Goal: Information Seeking & Learning: Compare options

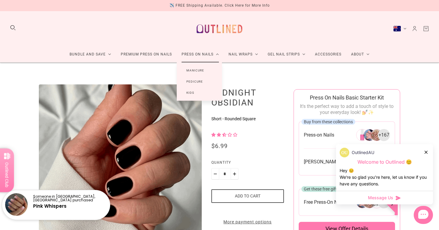
click at [195, 72] on link "Manicure" at bounding box center [195, 70] width 37 height 11
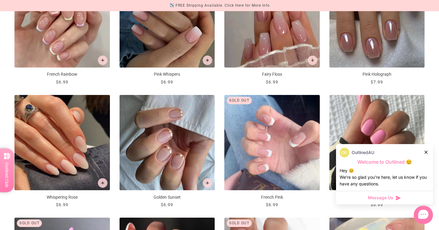
scroll to position [342, 0]
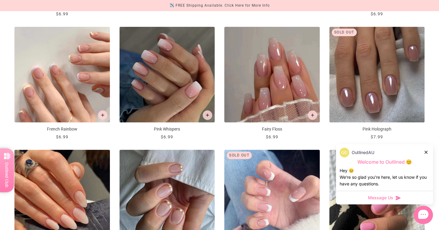
click at [87, 70] on img "French Rainbow" at bounding box center [61, 74] width 95 height 95
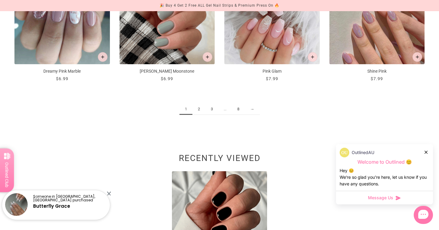
scroll to position [767, 0]
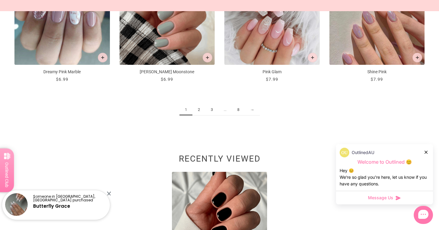
click at [200, 111] on link "2" at bounding box center [198, 109] width 13 height 11
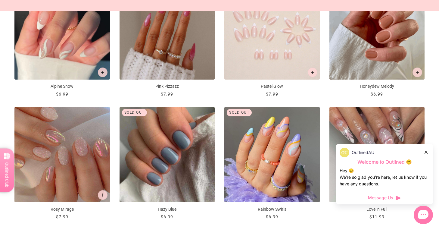
scroll to position [712, 0]
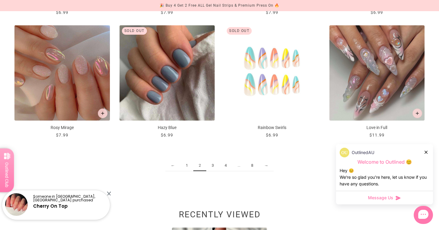
click at [261, 48] on img "Rainbow Swirls" at bounding box center [271, 72] width 95 height 95
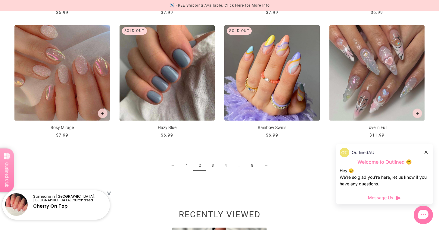
click at [214, 166] on link "3" at bounding box center [212, 165] width 13 height 11
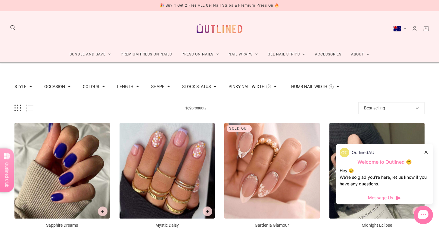
click at [202, 88] on button "Stock status" at bounding box center [196, 86] width 29 height 4
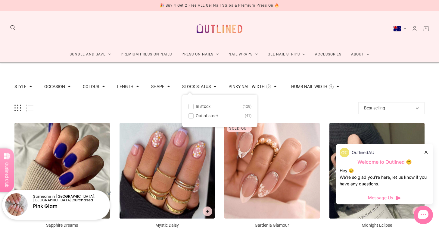
click at [206, 105] on span "In stock" at bounding box center [203, 106] width 15 height 5
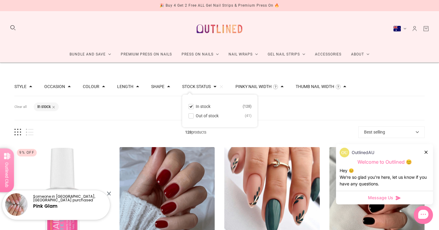
click at [124, 86] on button "Length" at bounding box center [125, 86] width 16 height 4
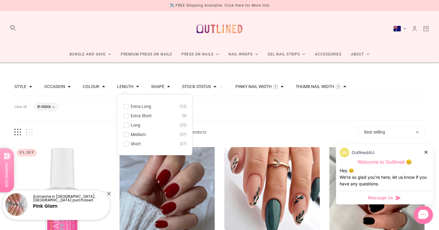
click at [141, 115] on span "Extra Short" at bounding box center [141, 115] width 21 height 5
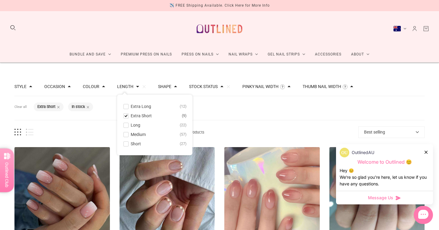
click at [172, 147] on button "Short 27" at bounding box center [154, 143] width 63 height 7
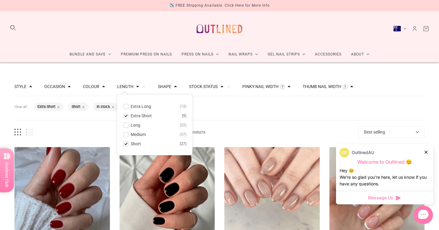
click at [230, 118] on div "Filters Clear all Length: Extra Short Length: Short Stock status: In stock" at bounding box center [219, 108] width 410 height 24
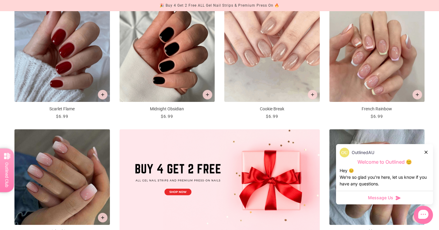
scroll to position [130, 0]
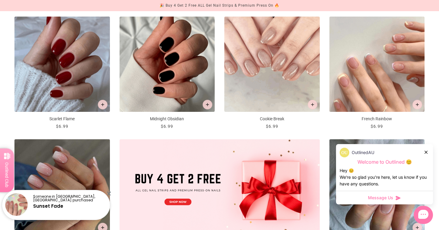
click at [381, 95] on img "French Rainbow" at bounding box center [377, 64] width 95 height 95
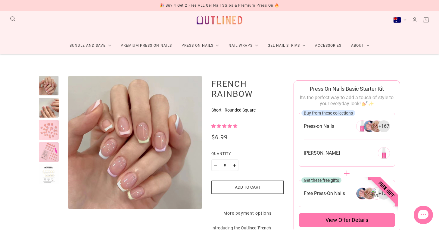
scroll to position [12, 0]
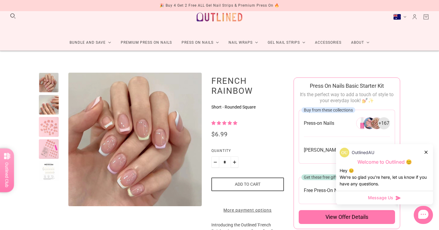
click at [52, 102] on div at bounding box center [49, 105] width 20 height 20
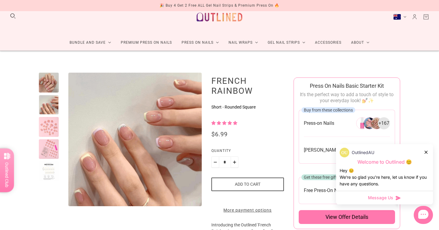
click at [54, 124] on div at bounding box center [49, 127] width 20 height 20
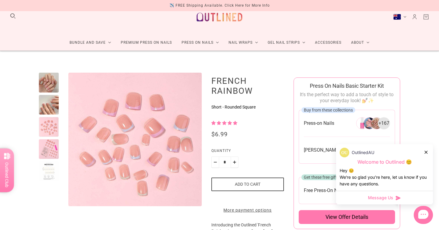
click at [48, 155] on div at bounding box center [49, 149] width 20 height 20
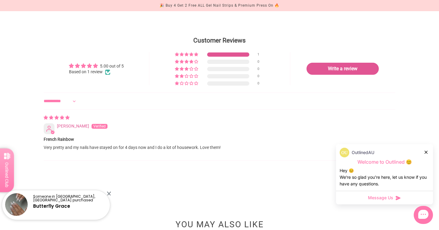
scroll to position [589, 0]
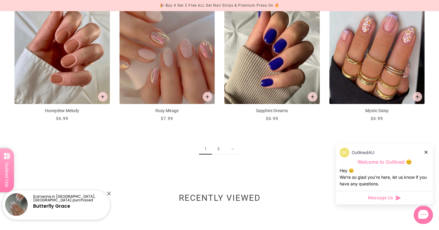
scroll to position [747, 0]
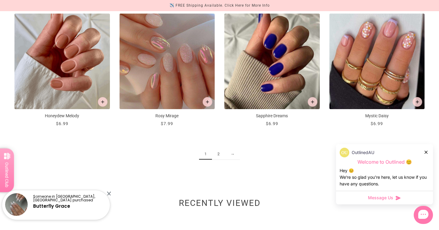
click at [219, 152] on link "2" at bounding box center [218, 154] width 13 height 11
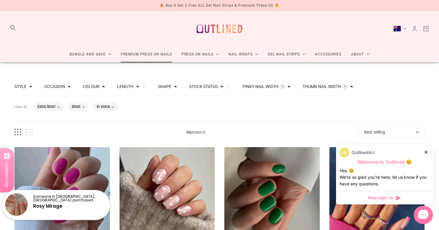
click at [136, 58] on link "Premium Press On Nails" at bounding box center [146, 54] width 61 height 16
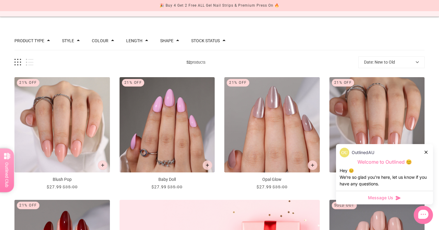
scroll to position [45, 0]
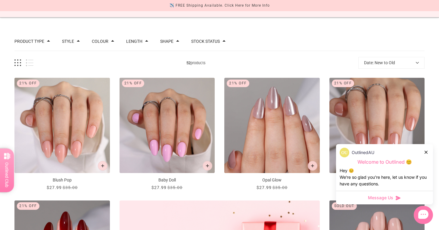
click at [138, 41] on button "Length" at bounding box center [134, 41] width 16 height 4
click at [145, 59] on span "Medium" at bounding box center [147, 61] width 15 height 5
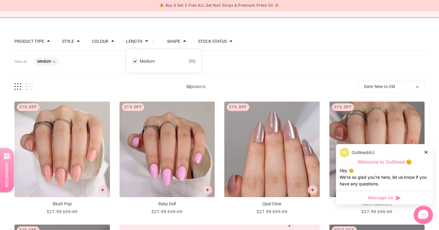
click at [179, 41] on button "Shape" at bounding box center [173, 41] width 13 height 4
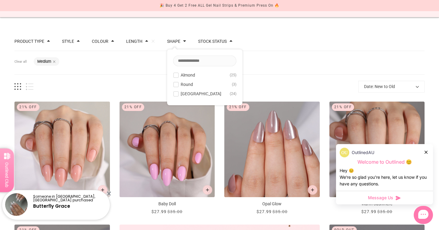
click at [198, 93] on span "Rounded Square" at bounding box center [201, 93] width 41 height 5
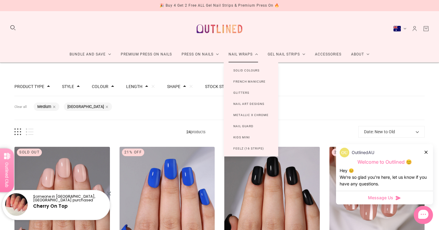
click at [249, 58] on link "Nail Wraps" at bounding box center [243, 54] width 39 height 16
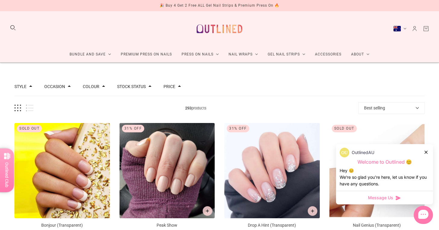
click at [325, 78] on div "Style Chrome 4 French 14 Glitter 80 Glitter Design 47 Glow in the Dark 1 Metall…" at bounding box center [219, 86] width 410 height 19
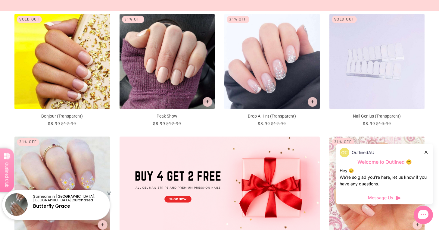
scroll to position [111, 0]
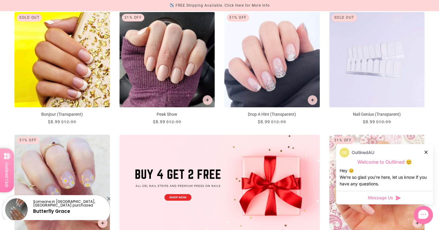
click at [381, 100] on img "Nail Genius (Transparent)" at bounding box center [377, 59] width 95 height 95
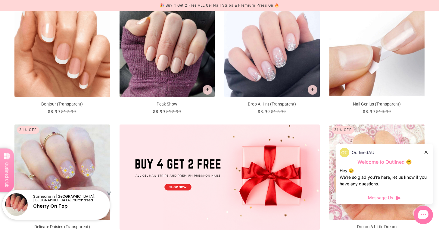
scroll to position [120, 0]
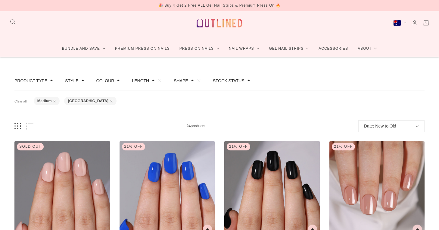
scroll to position [6, 0]
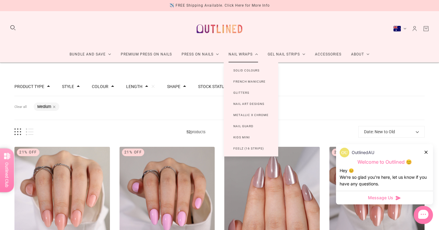
click at [240, 51] on link "Nail Wraps" at bounding box center [243, 54] width 39 height 16
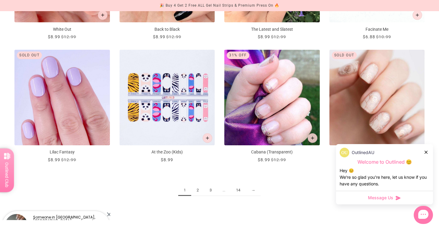
scroll to position [705, 0]
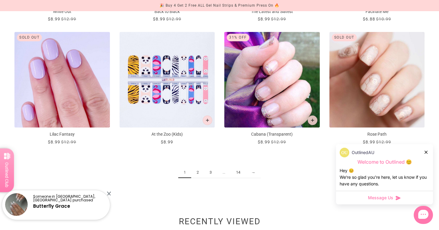
click at [192, 175] on link "2" at bounding box center [197, 172] width 13 height 11
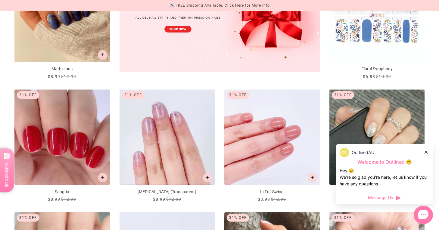
scroll to position [277, 0]
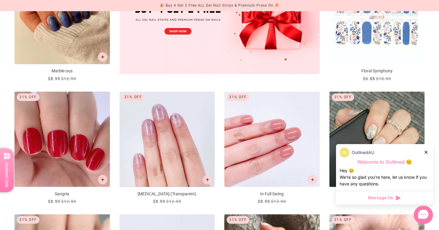
click at [427, 155] on div at bounding box center [427, 152] width 4 height 6
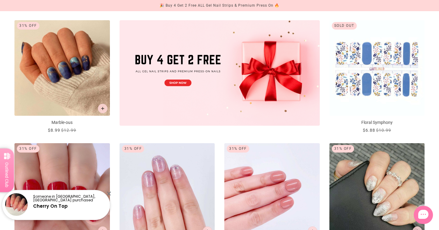
scroll to position [0, 0]
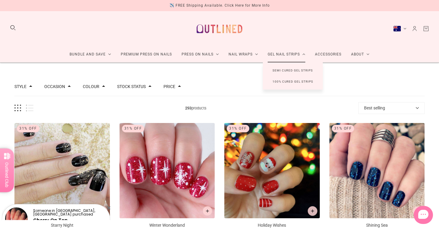
click at [287, 55] on link "Gel Nail Strips" at bounding box center [286, 54] width 47 height 16
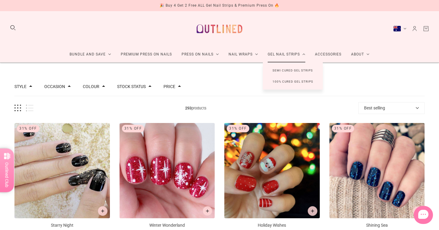
click at [287, 55] on link "Gel Nail Strips" at bounding box center [286, 54] width 47 height 16
click at [286, 83] on link "100% Cured Gel Strips" at bounding box center [293, 81] width 60 height 11
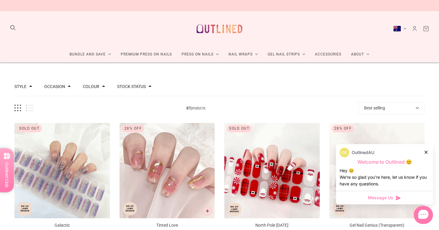
click at [131, 84] on button "Stock status" at bounding box center [131, 86] width 29 height 4
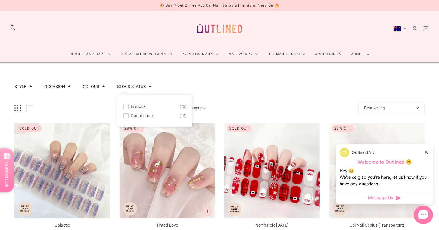
click at [139, 104] on span "In stock" at bounding box center [138, 106] width 15 height 5
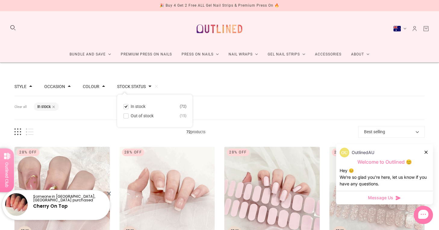
click at [216, 104] on div "Filters Clear all Stock status: In stock" at bounding box center [219, 108] width 410 height 24
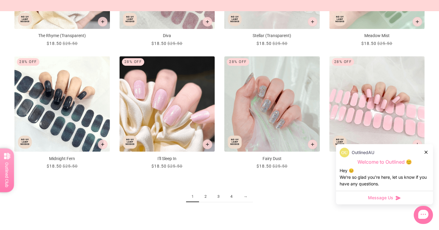
scroll to position [744, 0]
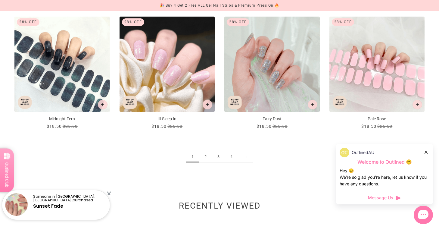
click at [205, 157] on link "2" at bounding box center [205, 156] width 13 height 11
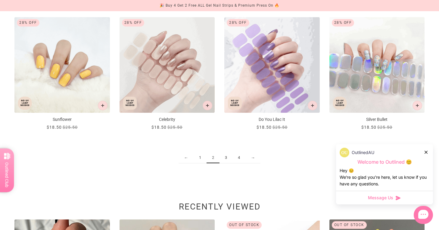
scroll to position [748, 0]
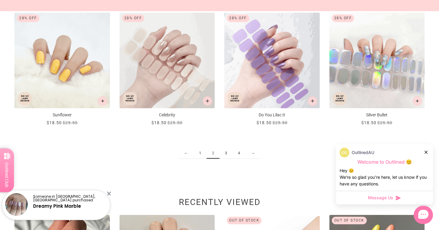
click at [236, 153] on link "4" at bounding box center [239, 153] width 13 height 11
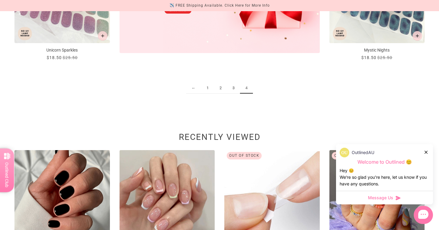
scroll to position [321, 0]
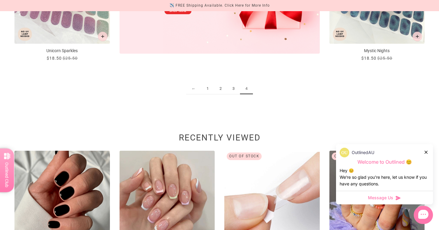
click at [229, 89] on link "3" at bounding box center [233, 88] width 13 height 11
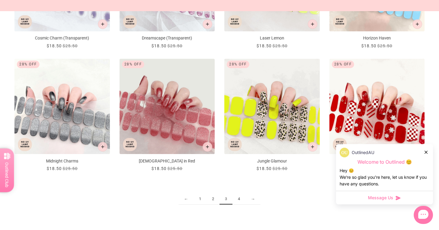
scroll to position [746, 0]
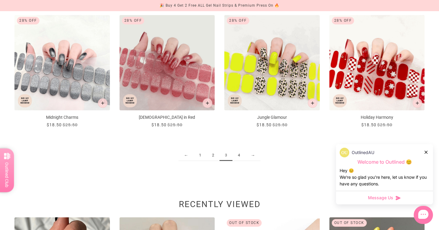
click at [213, 155] on link "2" at bounding box center [213, 155] width 13 height 11
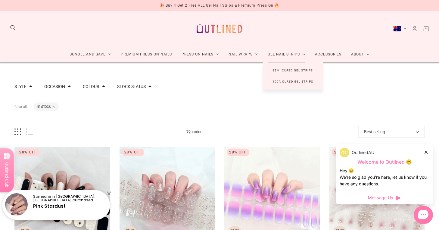
click at [298, 66] on link "Semi Cured Gel Strips" at bounding box center [293, 70] width 60 height 11
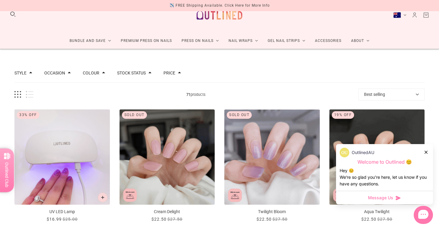
scroll to position [11, 0]
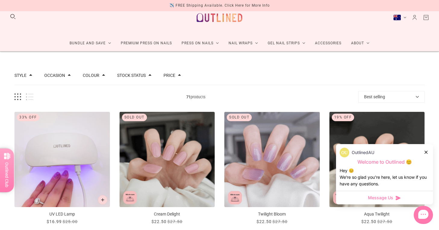
click at [141, 74] on button "Stock status" at bounding box center [131, 75] width 29 height 4
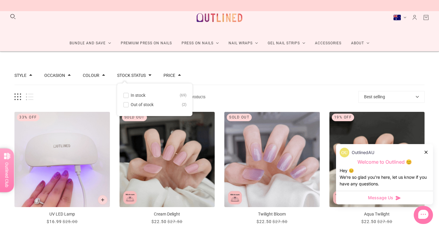
click at [149, 97] on button "In stock 69" at bounding box center [154, 95] width 63 height 7
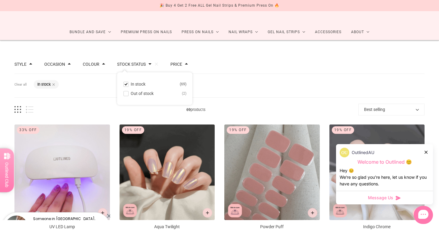
scroll to position [27, 0]
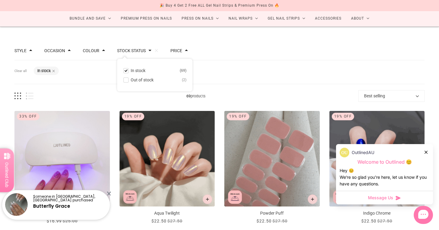
click at [225, 97] on span "69 products" at bounding box center [195, 96] width 325 height 6
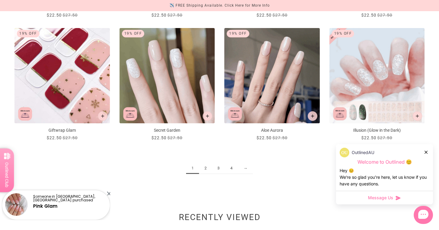
scroll to position [731, 0]
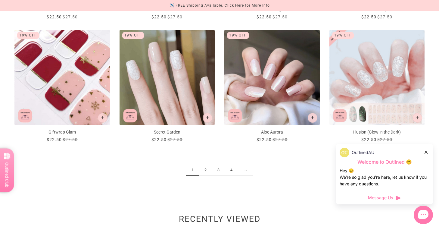
click at [206, 170] on link "2" at bounding box center [205, 169] width 13 height 11
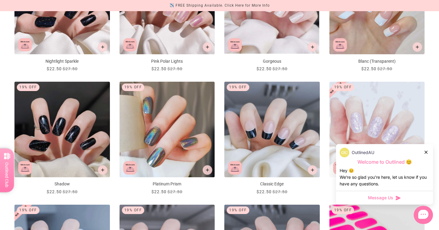
scroll to position [560, 0]
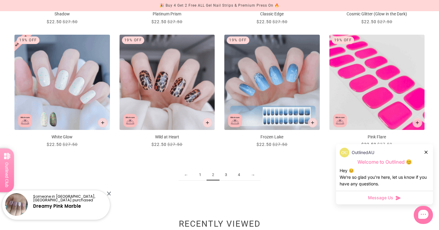
click at [227, 176] on link "3" at bounding box center [226, 174] width 13 height 11
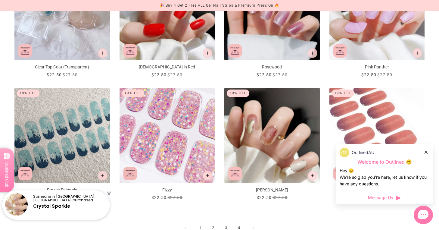
scroll to position [712, 0]
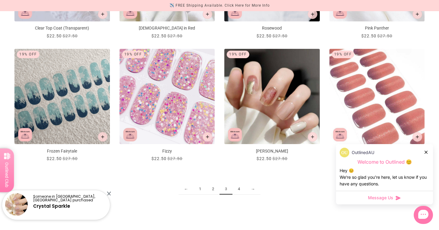
click at [180, 128] on img "Fizzy" at bounding box center [167, 96] width 95 height 95
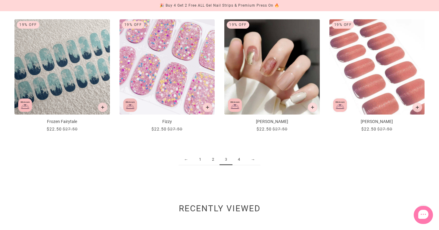
scroll to position [739, 0]
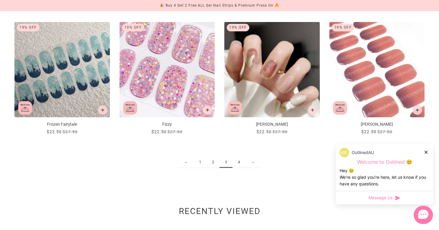
click at [236, 164] on link "4" at bounding box center [239, 162] width 13 height 11
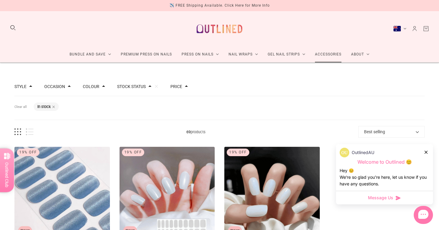
click at [331, 54] on link "Accessories" at bounding box center [328, 54] width 36 height 16
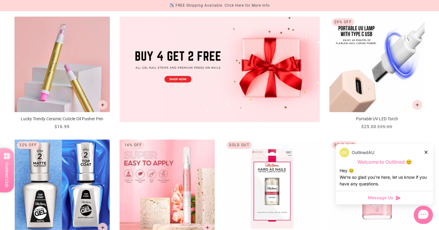
scroll to position [231, 0]
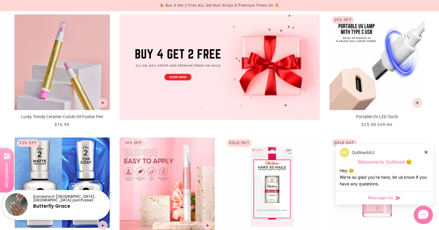
click at [382, 86] on img "Portable UV LED Torch" at bounding box center [377, 61] width 95 height 95
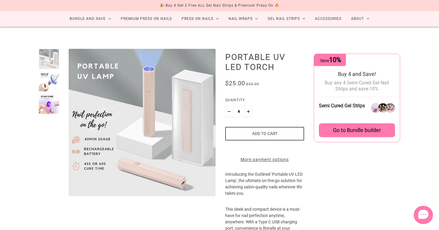
scroll to position [37, 0]
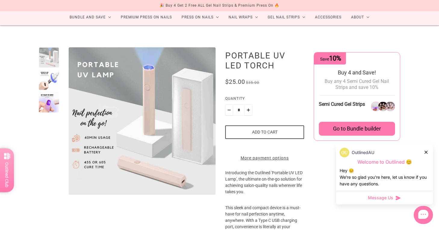
click at [52, 81] on div at bounding box center [49, 80] width 20 height 20
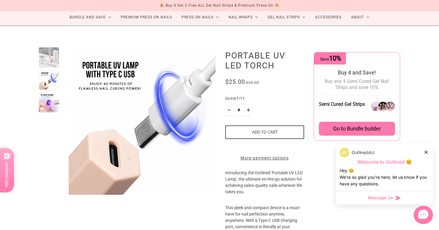
click at [52, 98] on div at bounding box center [49, 102] width 20 height 20
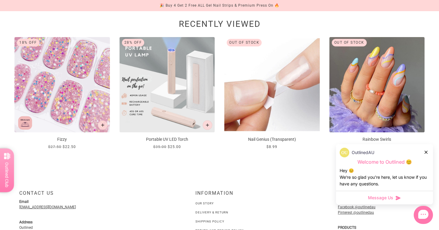
scroll to position [551, 0]
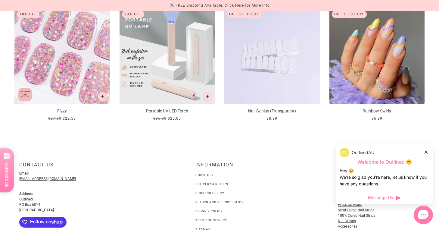
click at [261, 88] on img at bounding box center [271, 56] width 95 height 95
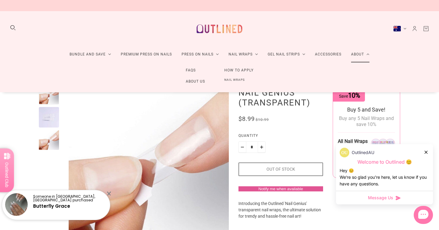
click at [235, 71] on link "How to Apply" at bounding box center [239, 70] width 48 height 11
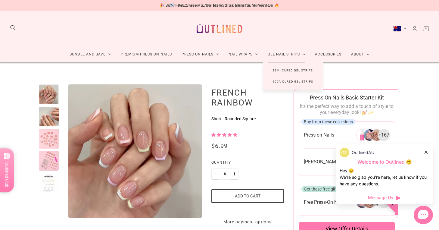
click at [285, 72] on link "Semi Cured Gel Strips" at bounding box center [293, 70] width 60 height 11
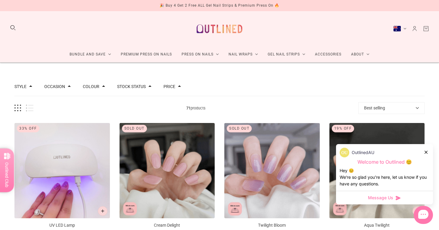
click at [139, 86] on button "Stock status" at bounding box center [131, 86] width 29 height 4
click at [147, 105] on button "In stock 69" at bounding box center [154, 106] width 63 height 7
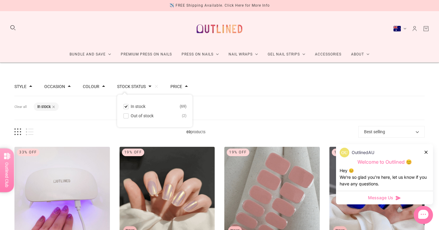
click at [427, 152] on icon at bounding box center [426, 152] width 3 height 3
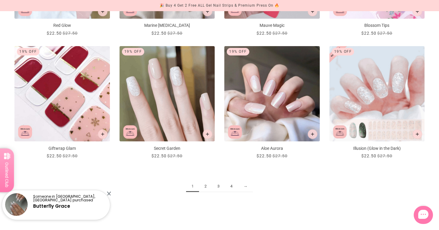
scroll to position [723, 0]
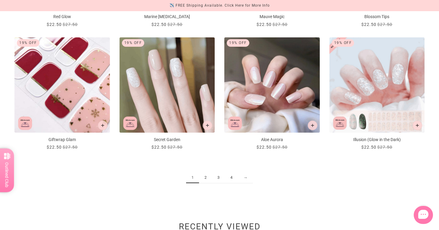
click at [207, 178] on link "2" at bounding box center [205, 177] width 13 height 11
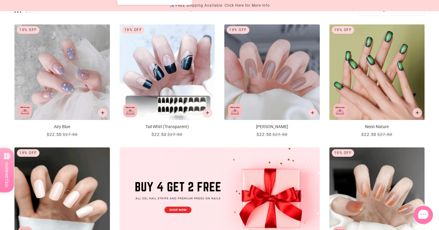
scroll to position [136, 0]
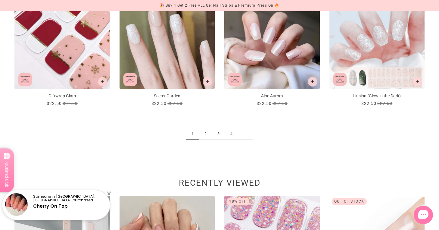
scroll to position [737, 0]
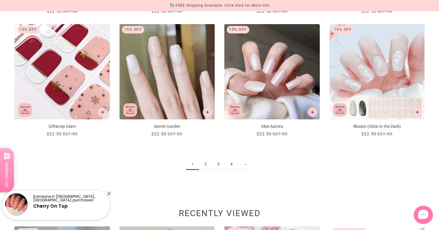
click at [217, 163] on link "3" at bounding box center [218, 164] width 13 height 11
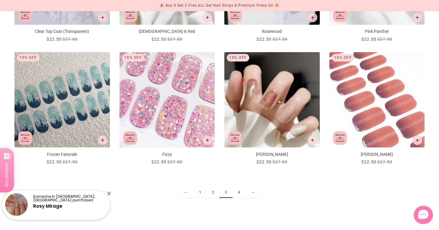
scroll to position [742, 0]
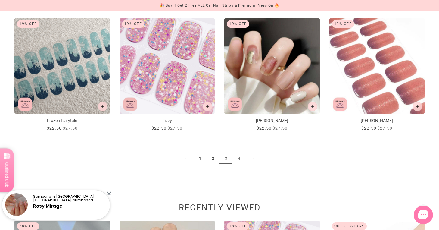
click at [240, 160] on link "4" at bounding box center [239, 158] width 13 height 11
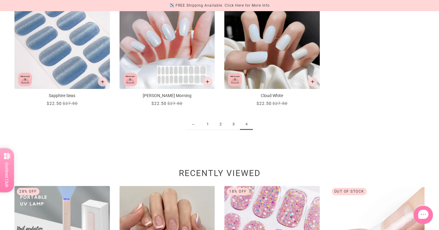
scroll to position [147, 0]
